Goal: Communication & Community: Ask a question

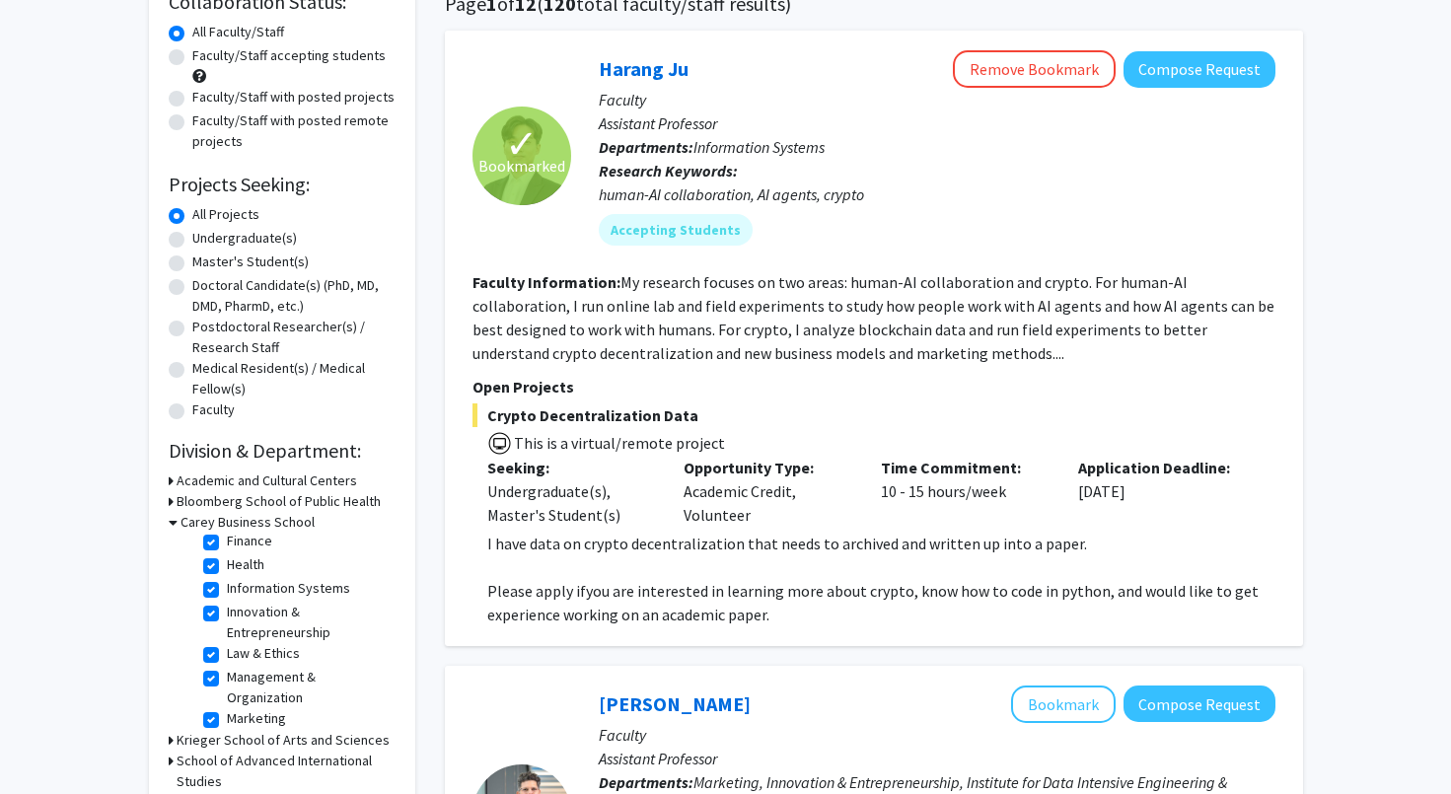
scroll to position [146, 0]
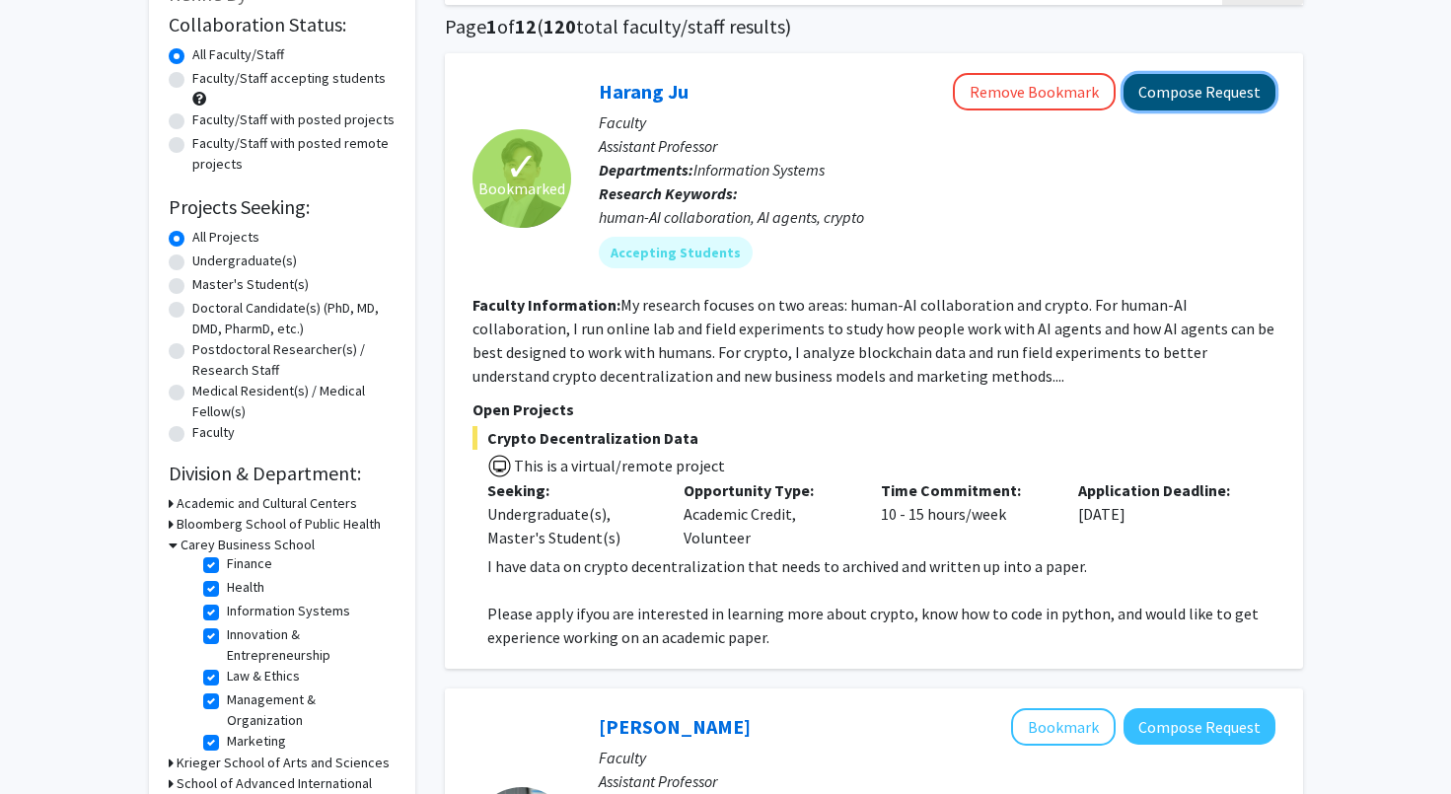
click at [1193, 107] on button "Compose Request" at bounding box center [1200, 92] width 152 height 36
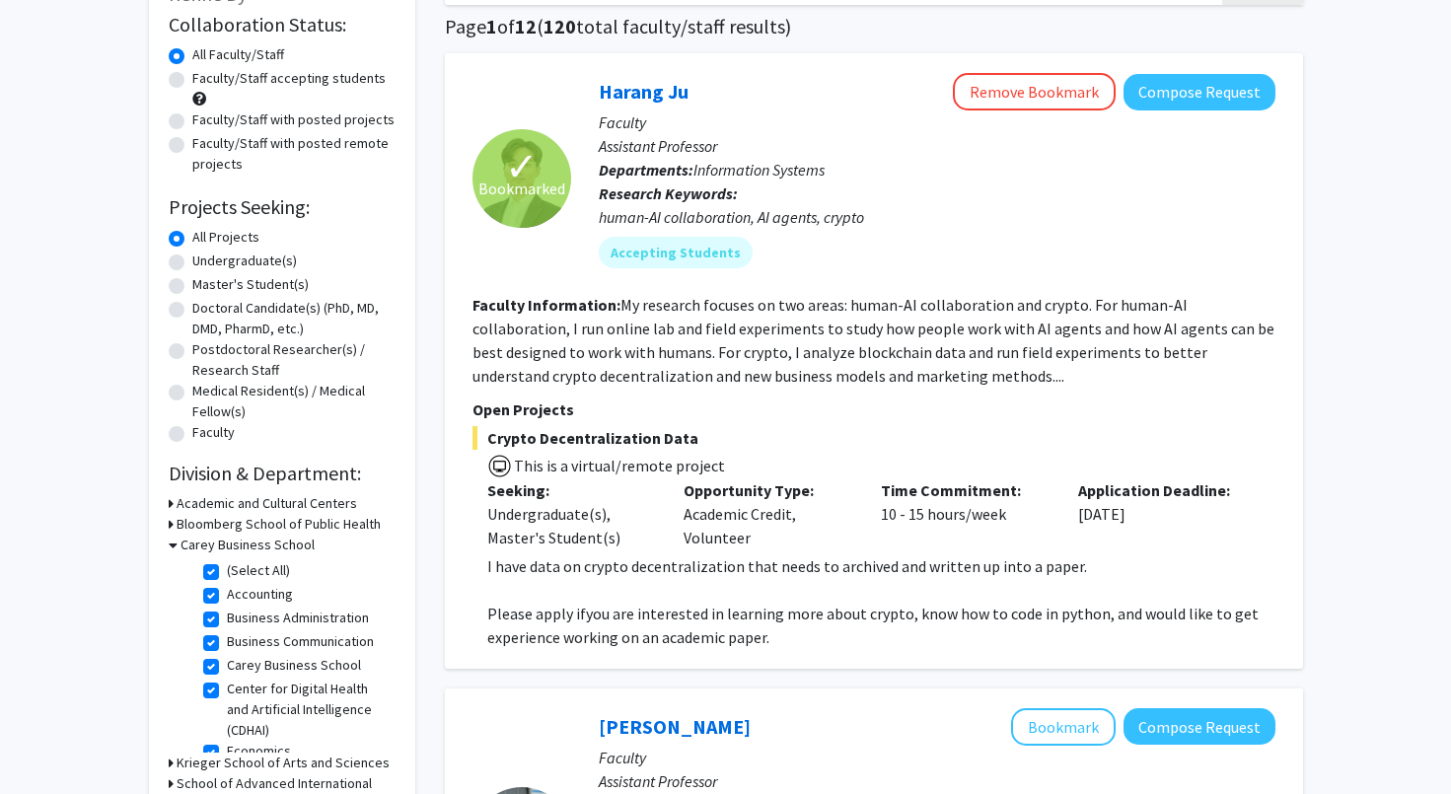
click at [1180, 110] on p "Faculty" at bounding box center [937, 122] width 677 height 24
click at [1180, 101] on button "Compose Request" at bounding box center [1200, 92] width 152 height 36
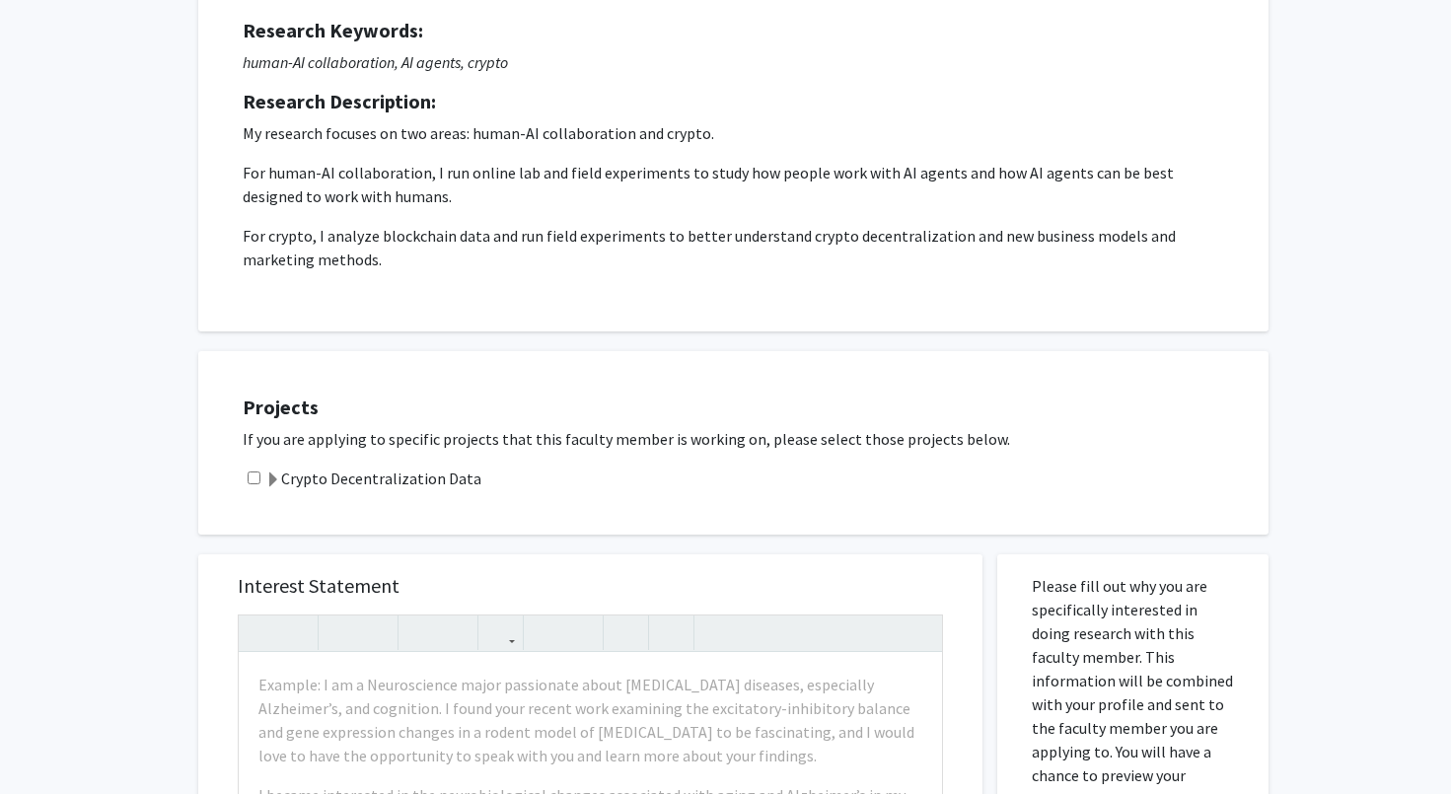
scroll to position [264, 0]
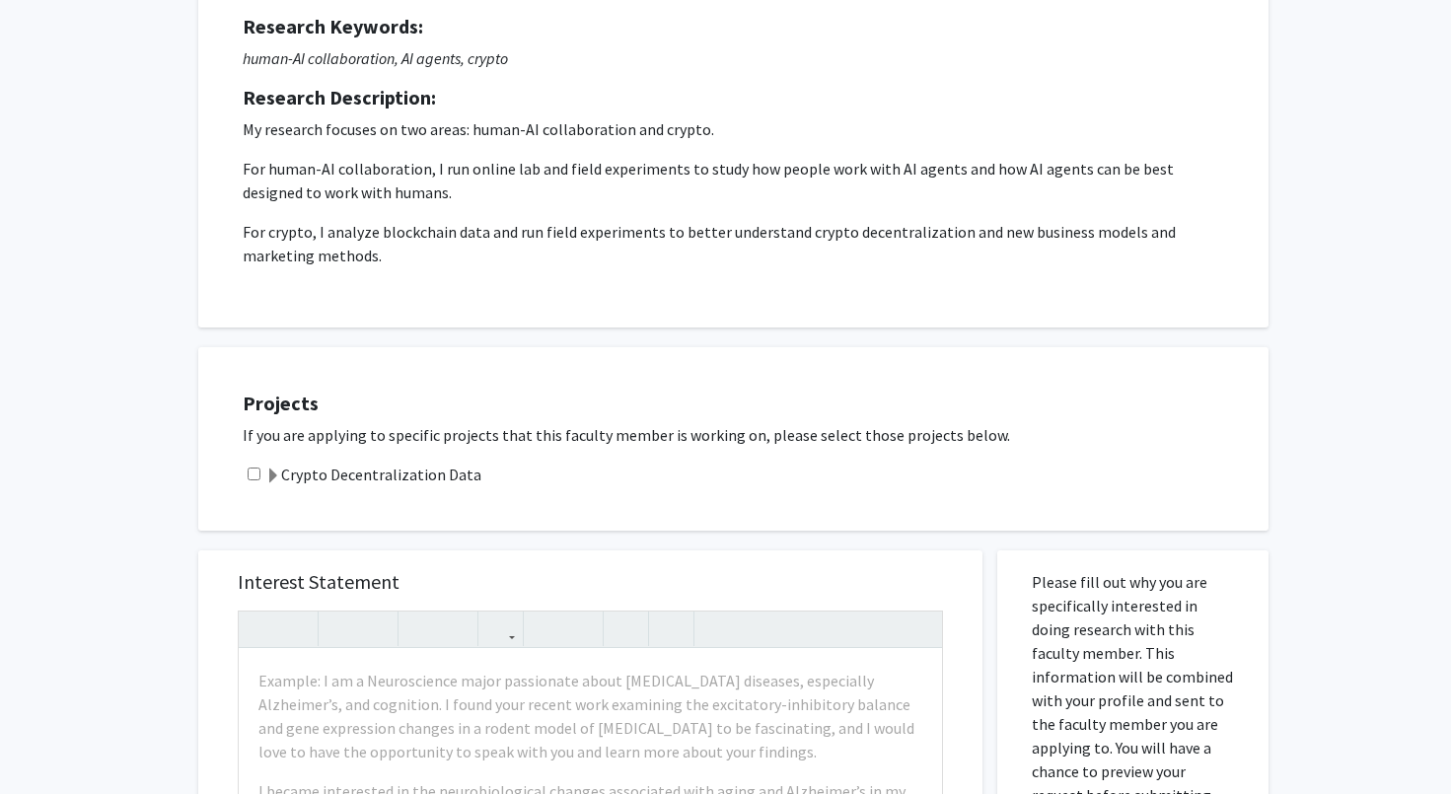
click at [431, 473] on label "Crypto Decentralization Data" at bounding box center [373, 475] width 216 height 24
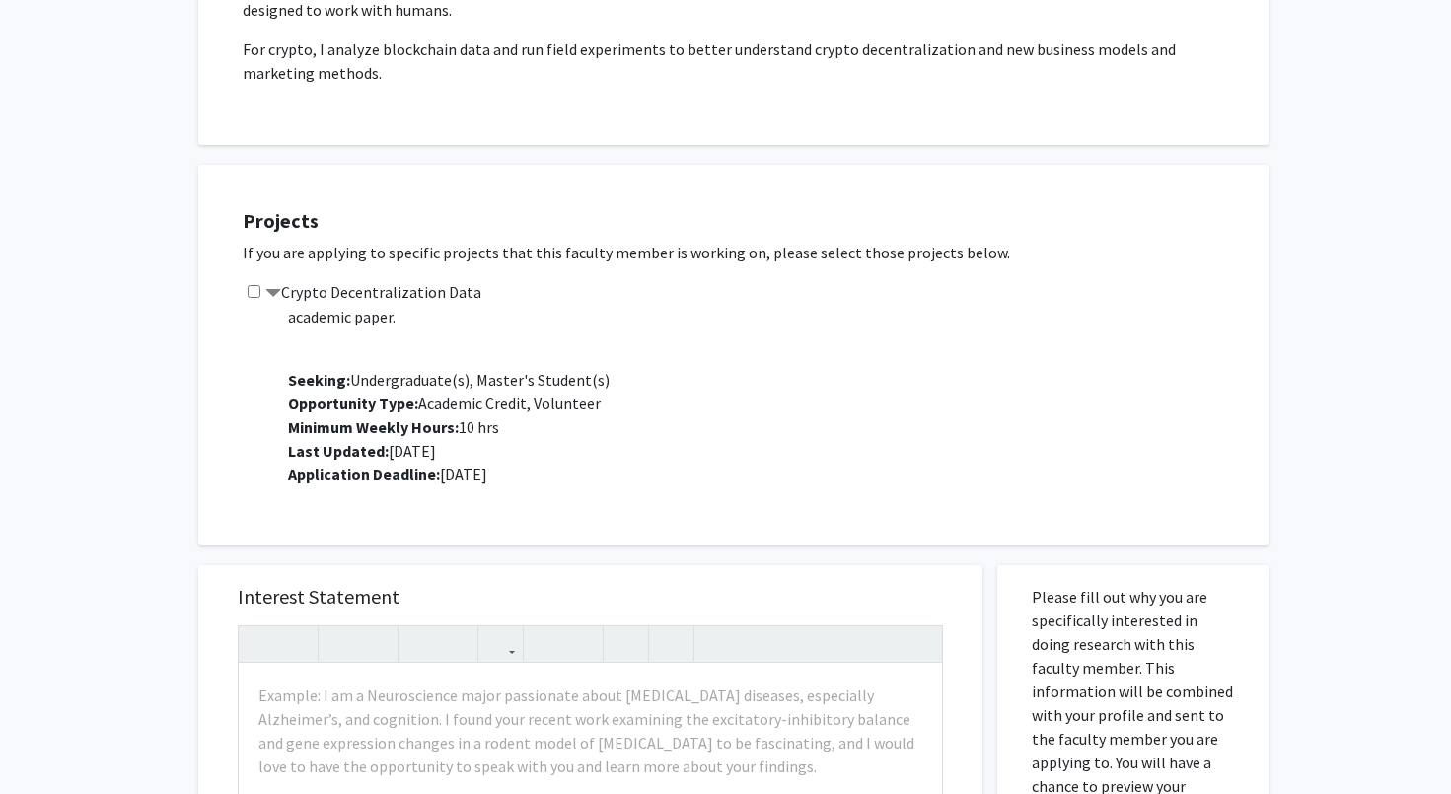
scroll to position [451, 0]
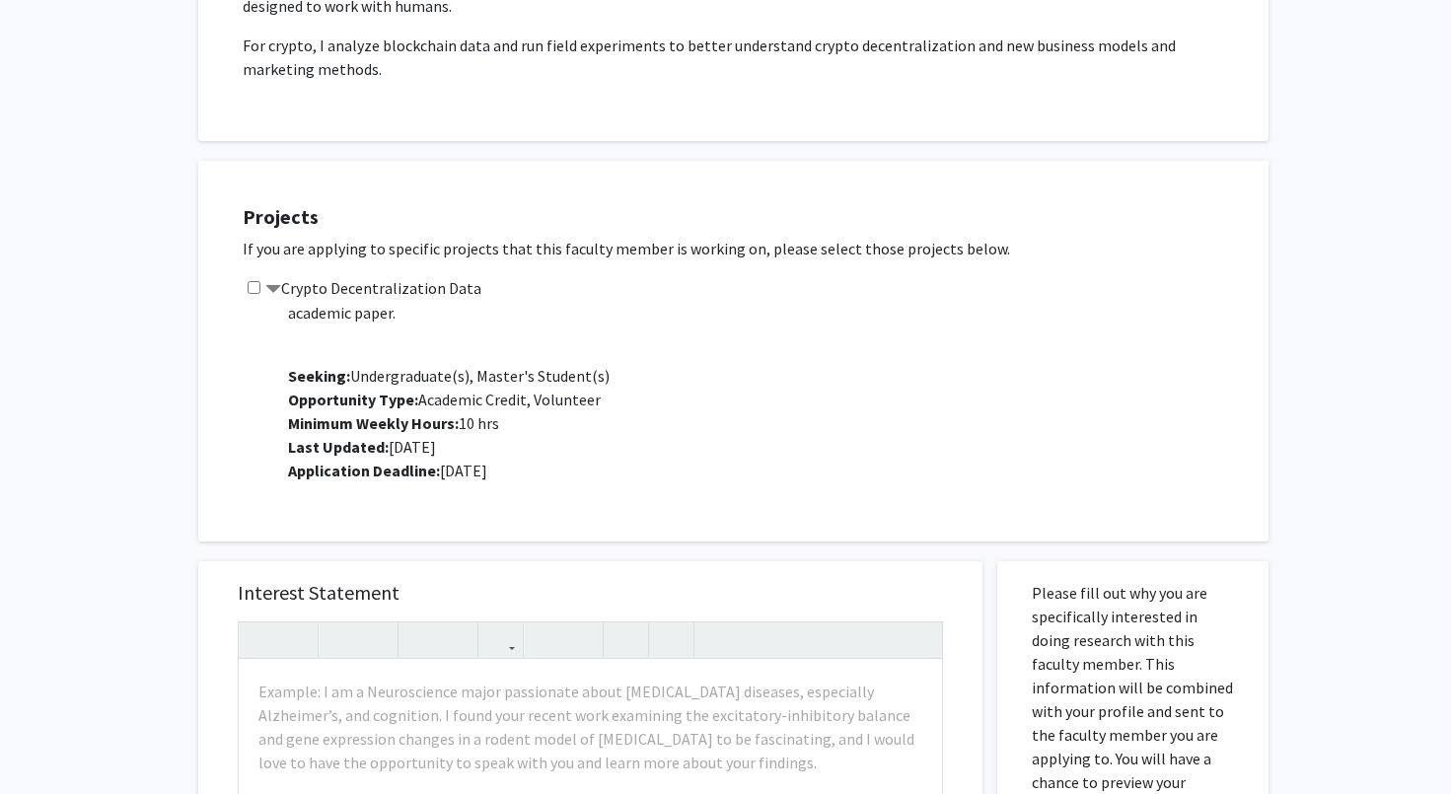
click at [256, 283] on input "checkbox" at bounding box center [254, 287] width 13 height 13
checkbox input "true"
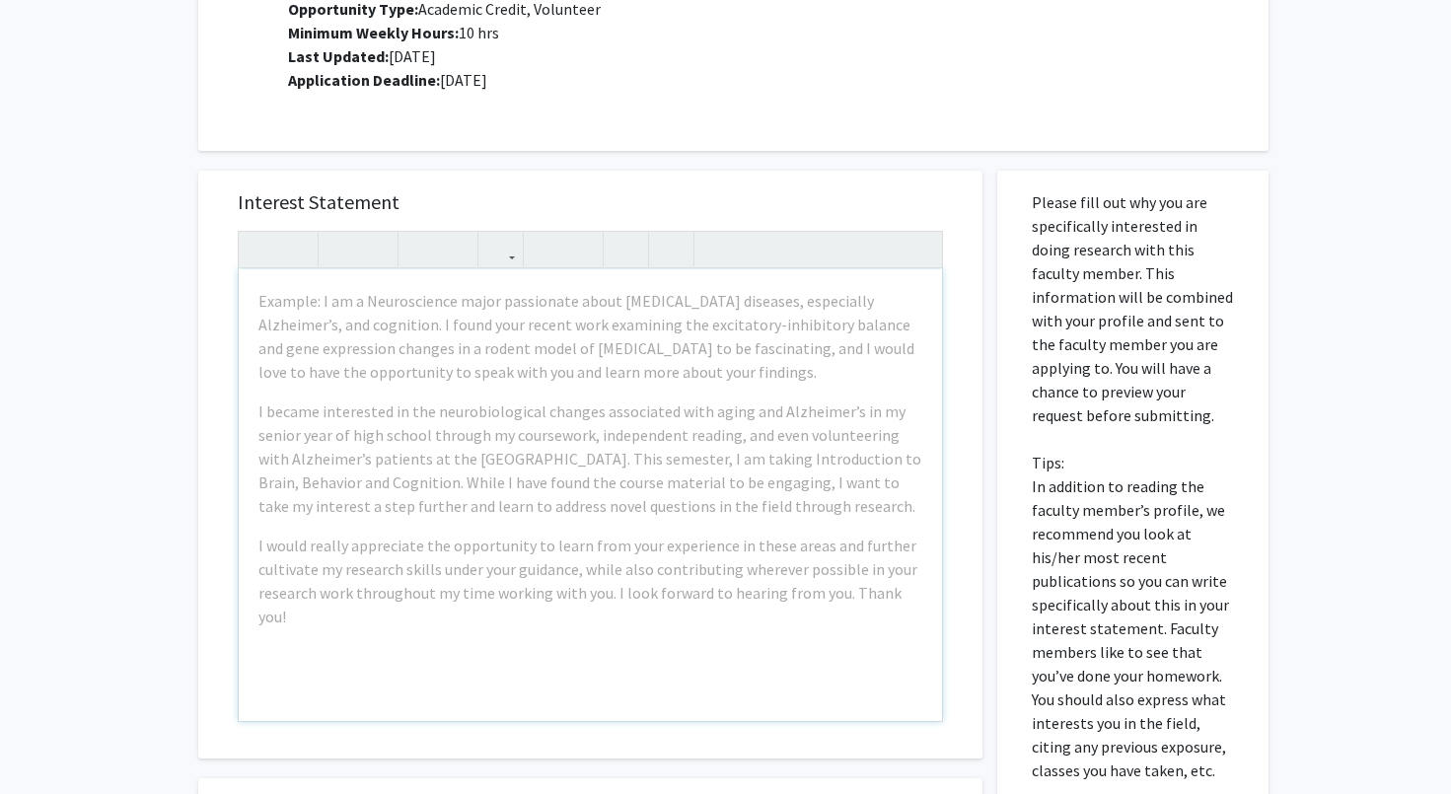
scroll to position [824, 0]
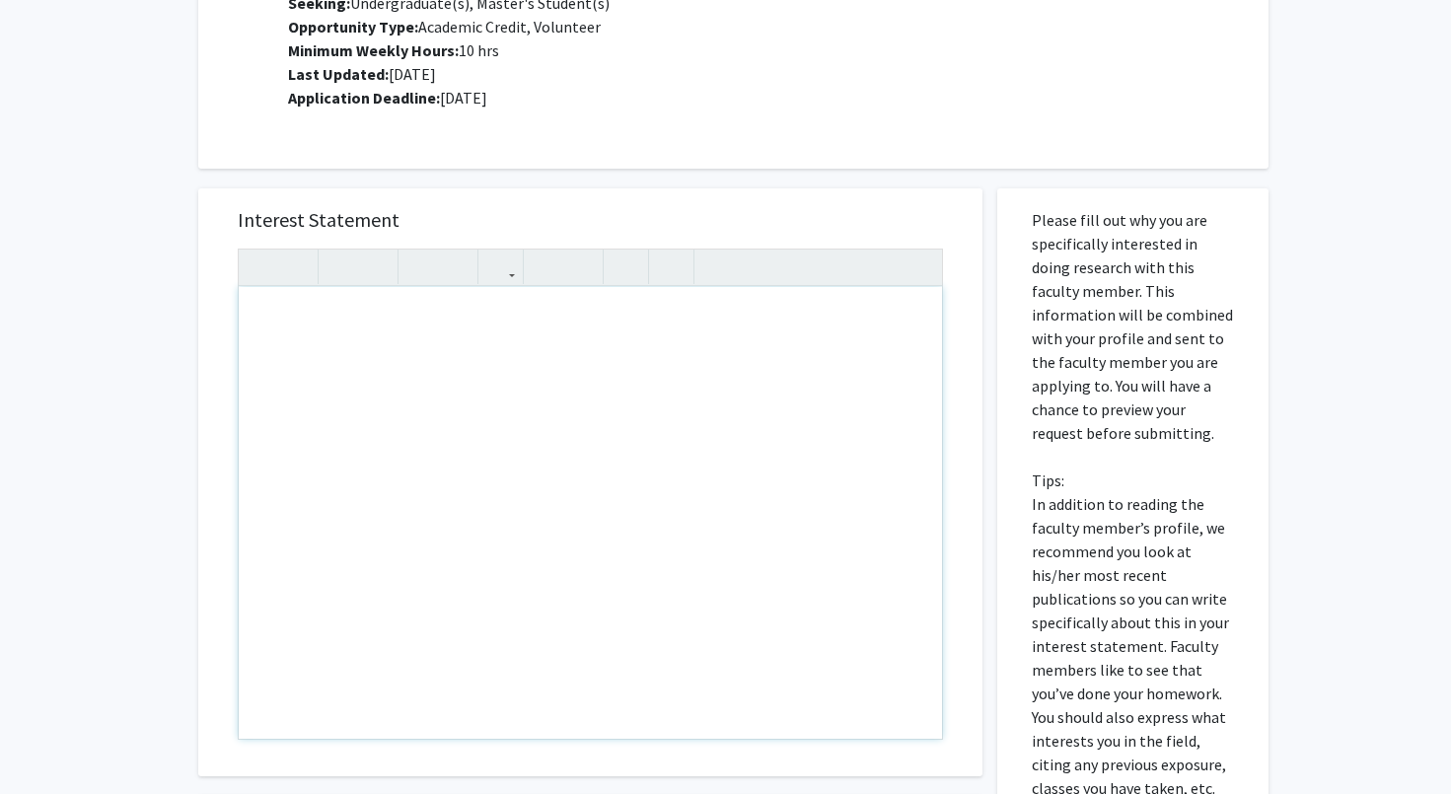
click at [726, 182] on div "Interest Statement Insert link Remove link Supplemental Files File Name Uploade…" at bounding box center [590, 615] width 814 height 892
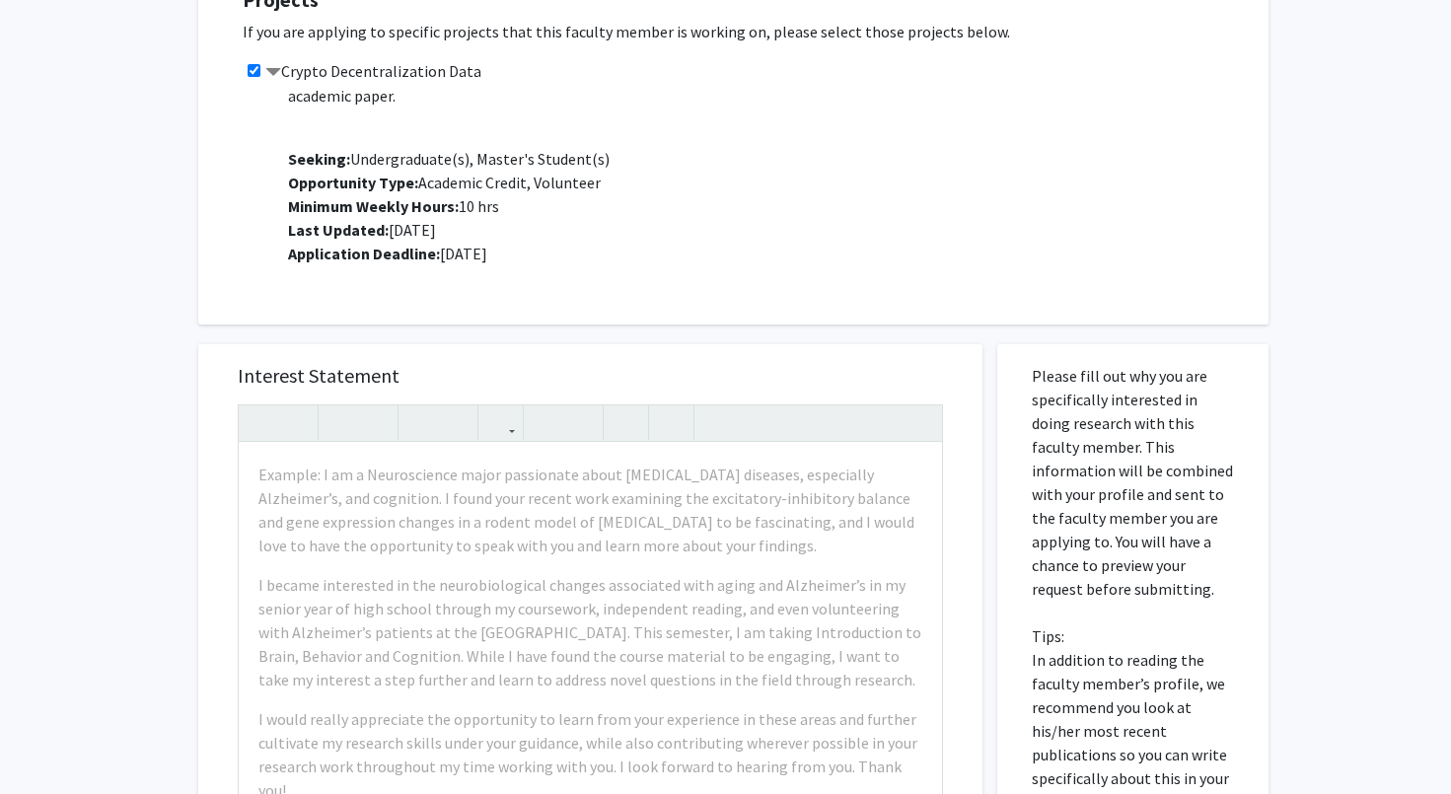
scroll to position [672, 0]
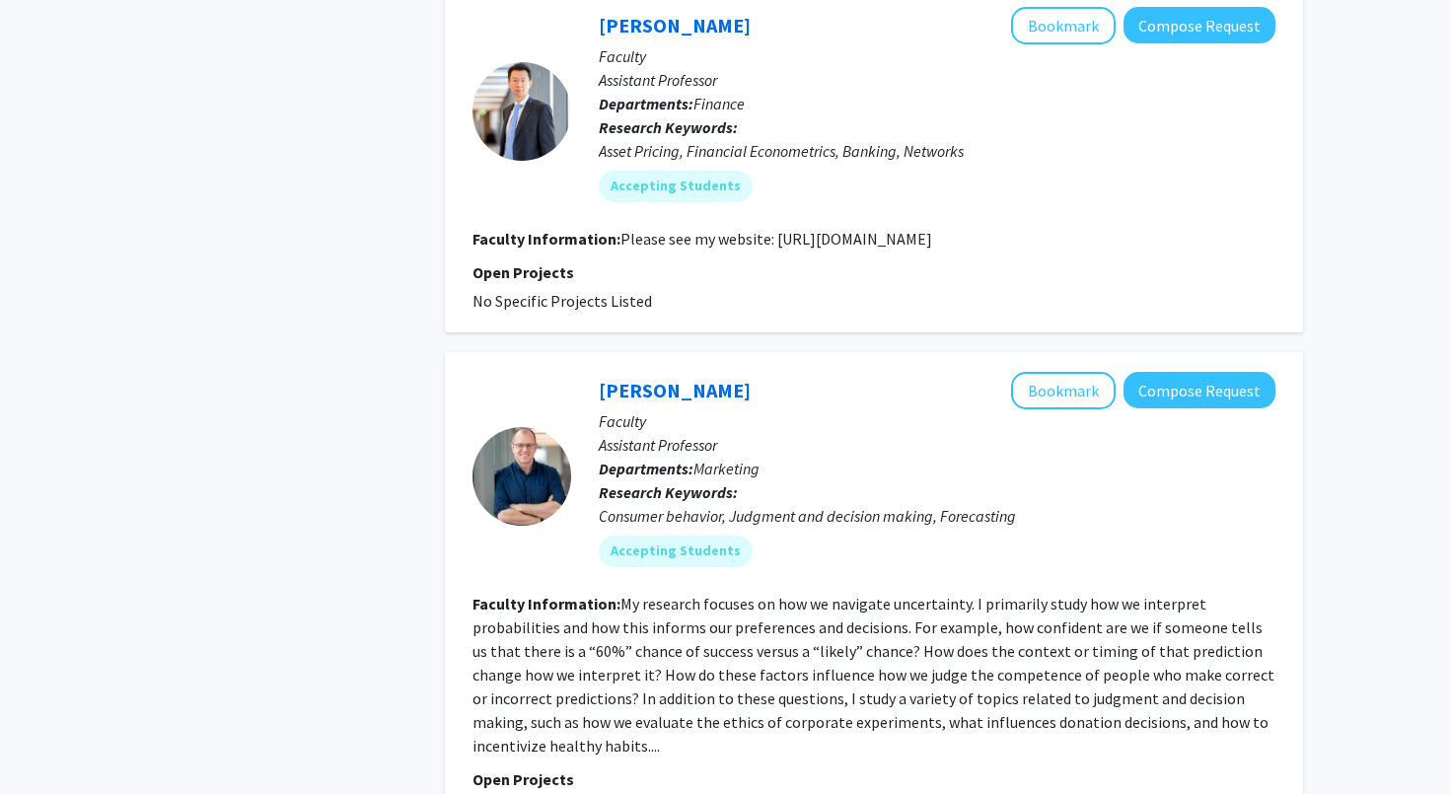
scroll to position [2033, 0]
